Goal: Complete application form

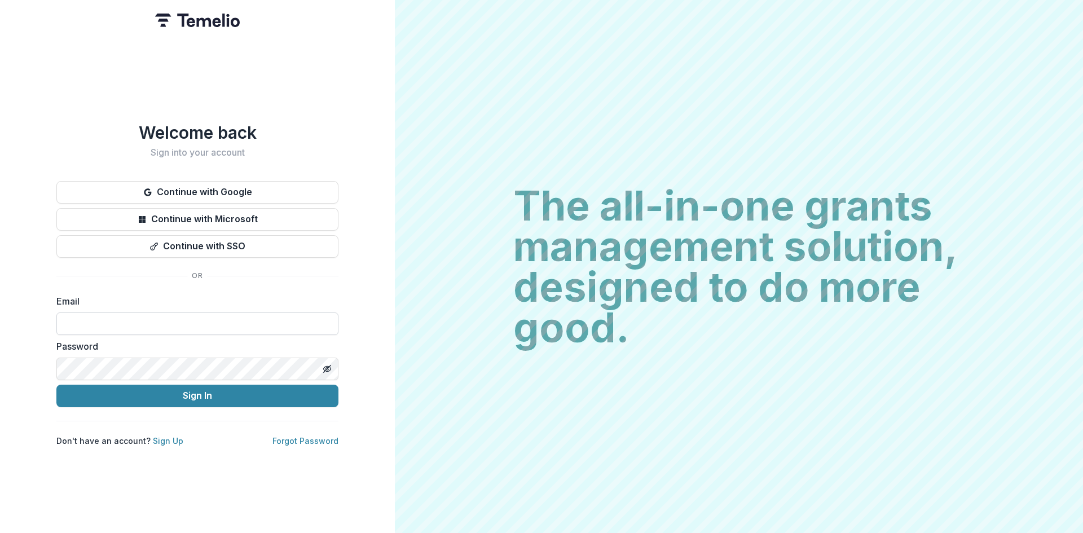
click at [242, 322] on input at bounding box center [197, 323] width 282 height 23
type input "**********"
click at [232, 396] on button "Sign In" at bounding box center [197, 396] width 282 height 23
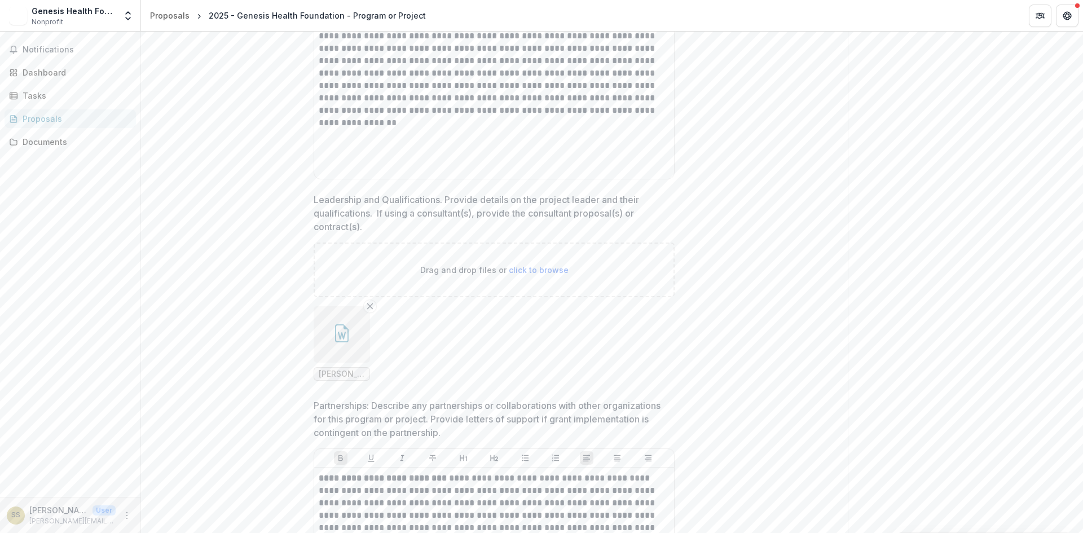
scroll to position [3937, 0]
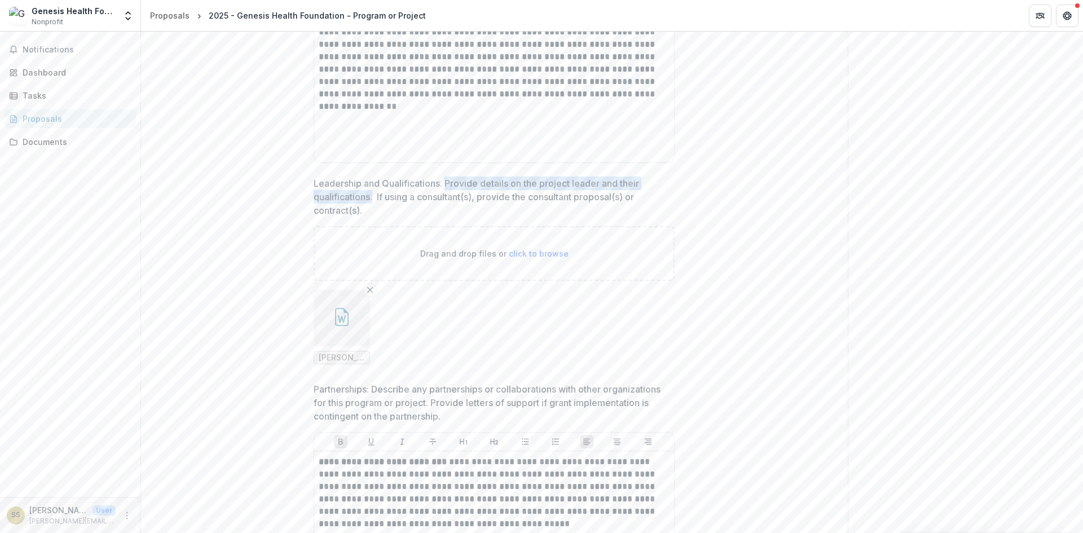
drag, startPoint x: 374, startPoint y: 239, endPoint x: 446, endPoint y: 225, distance: 73.5
click at [446, 217] on p "Leadership and Qualifications. Provide details on the project leader and their …" at bounding box center [491, 197] width 354 height 41
click at [399, 217] on p "Leadership and Qualifications. Provide details on the project leader and their …" at bounding box center [491, 197] width 354 height 41
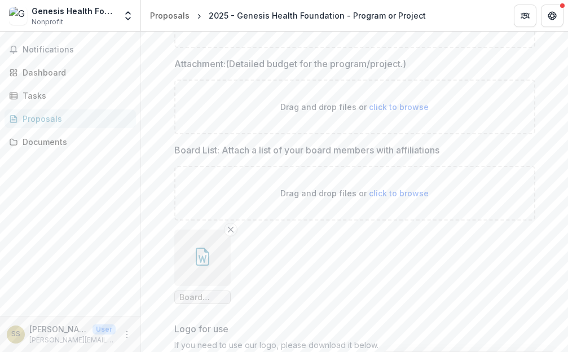
scroll to position [5586, 0]
